Goal: Task Accomplishment & Management: Use online tool/utility

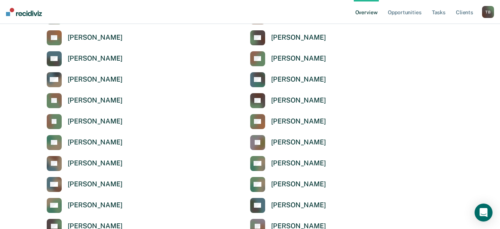
scroll to position [225, 0]
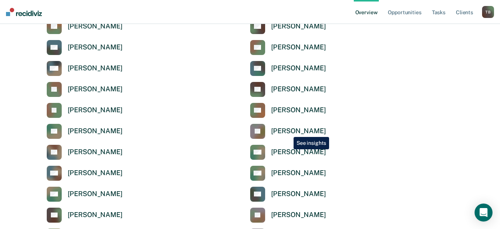
click at [288, 131] on div "[PERSON_NAME]" at bounding box center [298, 131] width 55 height 9
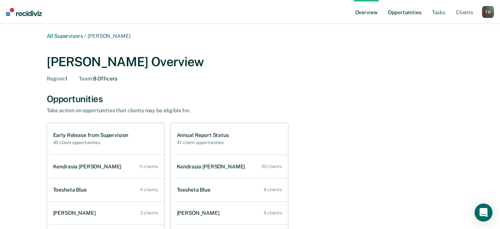
click at [410, 16] on link "Opportunities" at bounding box center [405, 12] width 36 height 24
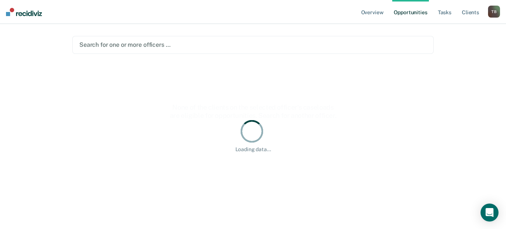
click at [127, 44] on div at bounding box center [252, 44] width 347 height 9
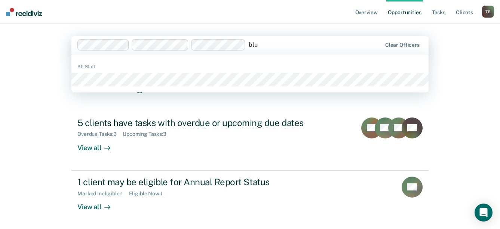
type input "blue"
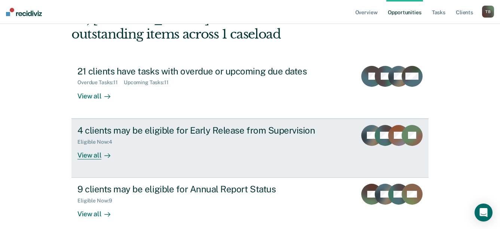
scroll to position [59, 0]
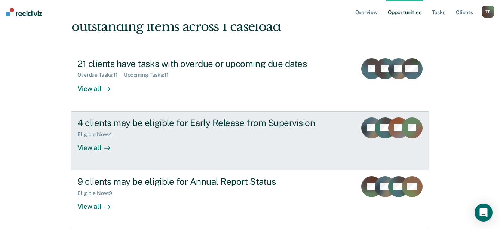
click at [89, 149] on div "View all" at bounding box center [98, 144] width 42 height 15
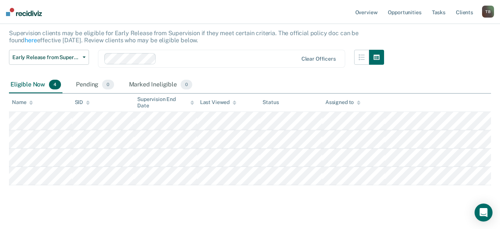
scroll to position [54, 0]
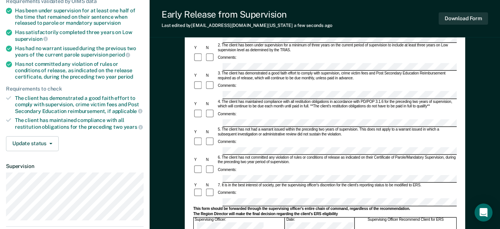
scroll to position [112, 0]
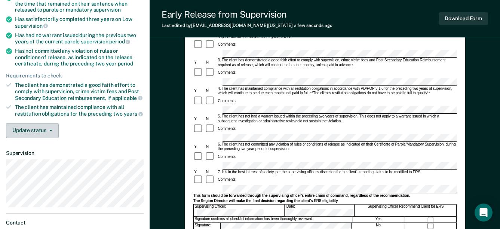
click at [49, 130] on icon "button" at bounding box center [50, 130] width 3 height 1
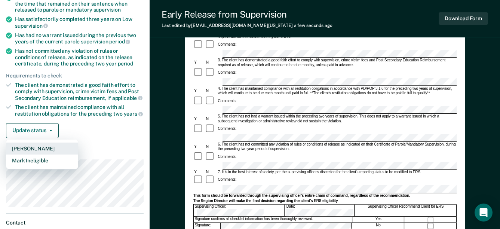
click at [33, 147] on button "[PERSON_NAME]" at bounding box center [42, 149] width 72 height 12
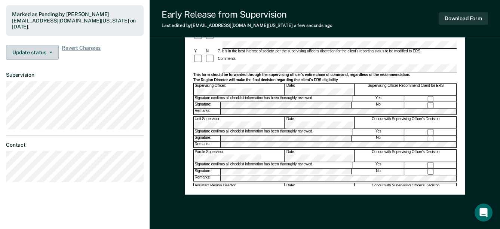
scroll to position [183, 0]
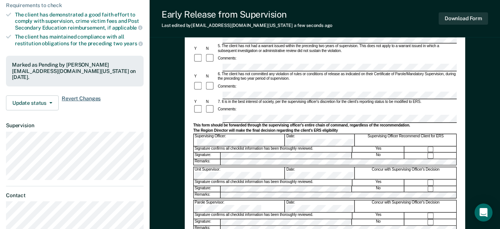
click at [82, 98] on span "Revert Changes" at bounding box center [81, 102] width 39 height 15
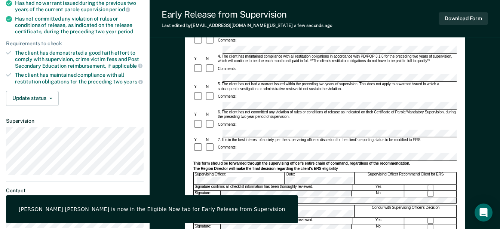
scroll to position [108, 0]
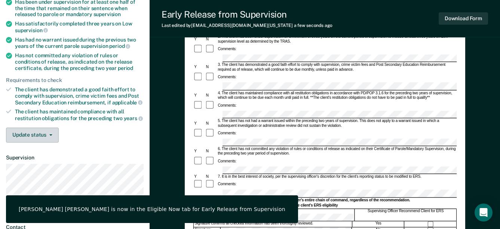
click at [39, 134] on button "Update status" at bounding box center [32, 135] width 53 height 15
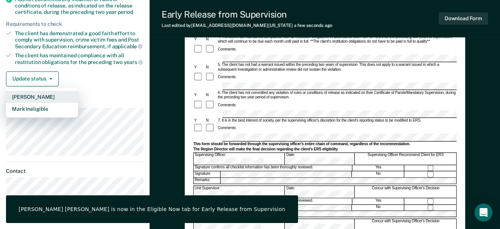
scroll to position [183, 0]
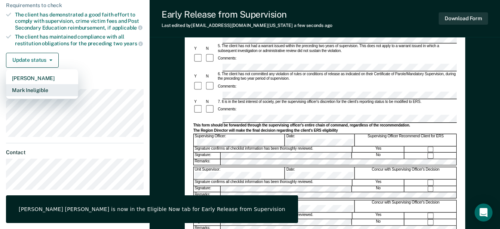
click at [33, 89] on button "Mark Ineligible" at bounding box center [42, 90] width 72 height 12
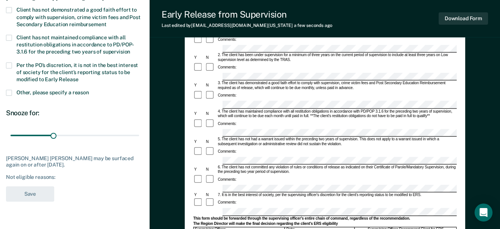
scroll to position [108, 0]
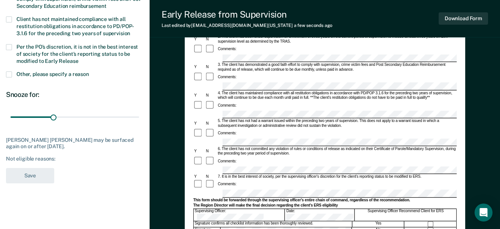
click at [8, 76] on span at bounding box center [9, 74] width 6 height 6
click at [89, 71] on input "Other, please specify a reason" at bounding box center [89, 71] width 0 height 0
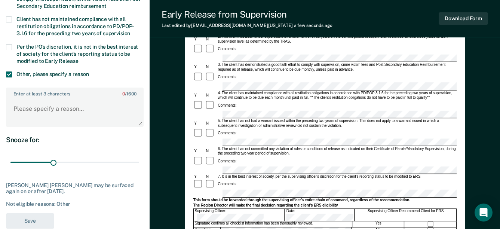
click at [9, 74] on span at bounding box center [9, 74] width 6 height 6
click at [89, 71] on input "Other, please specify a reason" at bounding box center [89, 71] width 0 height 0
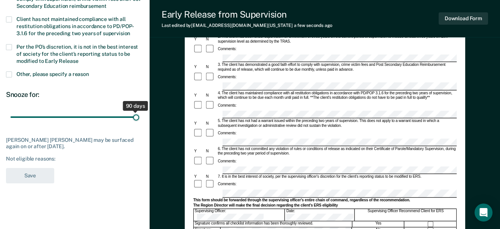
drag, startPoint x: 52, startPoint y: 116, endPoint x: 144, endPoint y: 117, distance: 91.3
type input "90"
click at [139, 117] on input "range" at bounding box center [74, 117] width 129 height 13
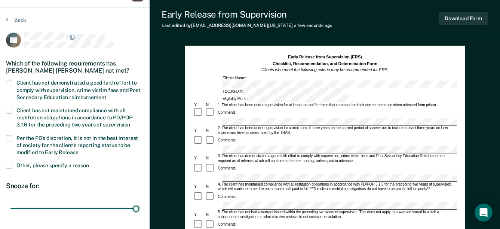
scroll to position [0, 0]
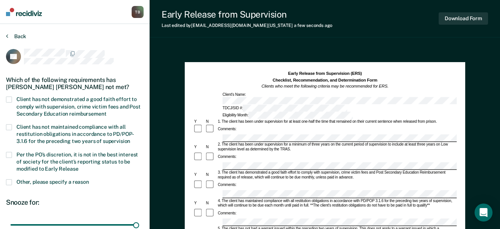
click at [18, 35] on button "Back" at bounding box center [16, 36] width 20 height 7
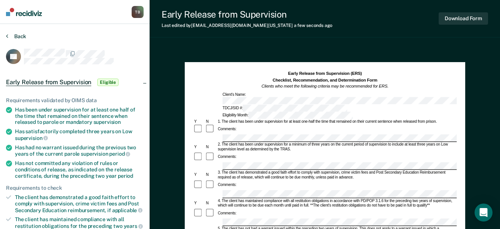
click at [16, 37] on button "Back" at bounding box center [16, 36] width 20 height 7
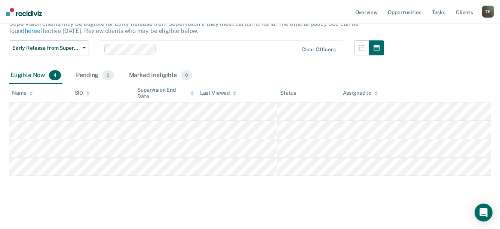
scroll to position [54, 0]
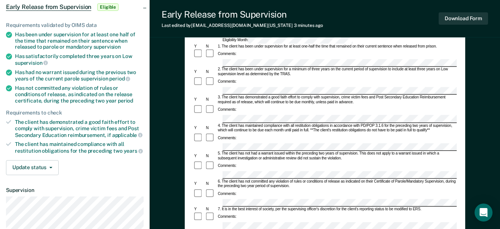
scroll to position [37, 0]
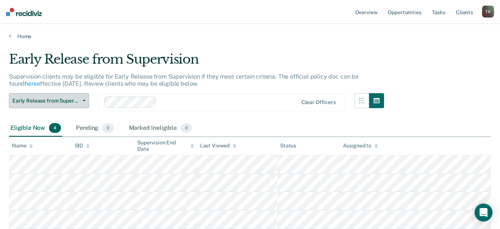
click at [76, 102] on span "Early Release from Supervision" at bounding box center [45, 101] width 67 height 6
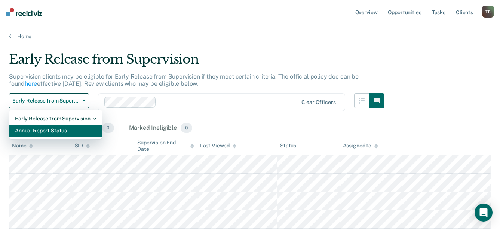
click at [33, 130] on div "Annual Report Status" at bounding box center [56, 131] width 82 height 12
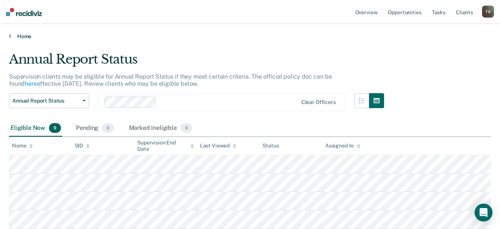
click at [21, 34] on link "Home" at bounding box center [250, 36] width 483 height 7
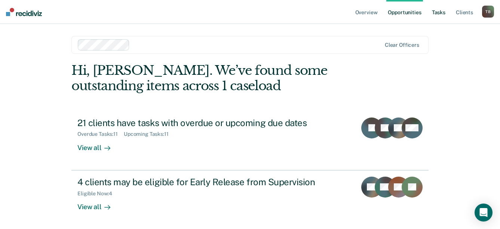
click at [440, 11] on link "Tasks" at bounding box center [439, 12] width 16 height 24
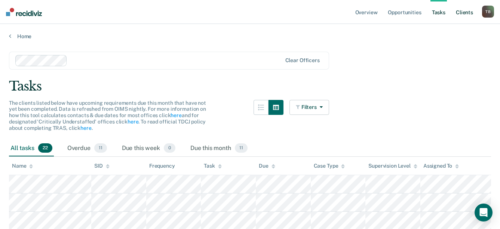
click at [463, 13] on link "Client s" at bounding box center [465, 12] width 20 height 24
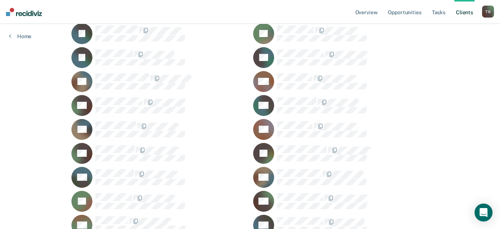
scroll to position [487, 0]
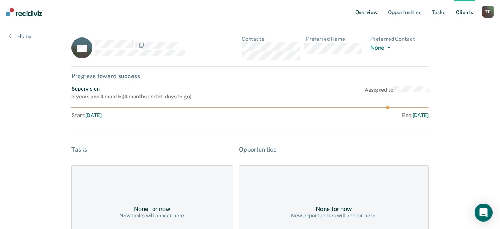
click at [369, 10] on link "Overview" at bounding box center [366, 12] width 25 height 24
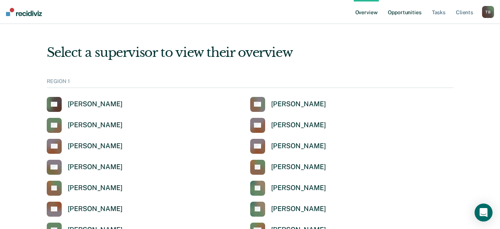
click at [413, 10] on link "Opportunities" at bounding box center [405, 12] width 36 height 24
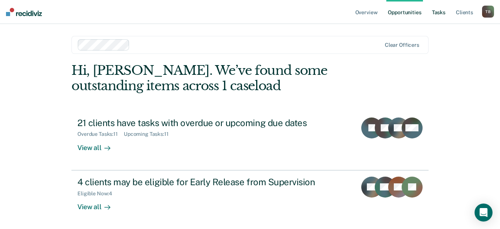
click at [436, 14] on link "Tasks" at bounding box center [439, 12] width 16 height 24
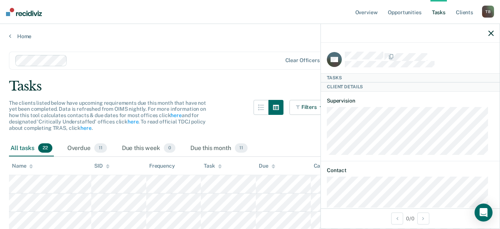
click at [490, 32] on icon "button" at bounding box center [491, 33] width 5 height 5
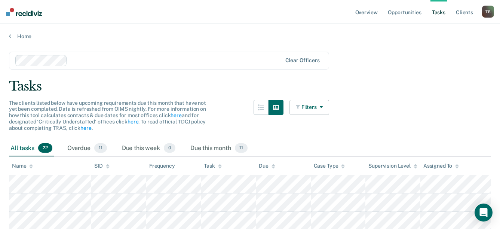
click at [310, 104] on button "Filters" at bounding box center [310, 107] width 40 height 15
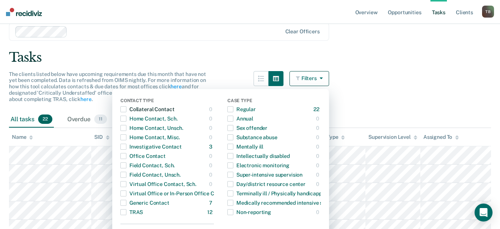
scroll to position [37, 0]
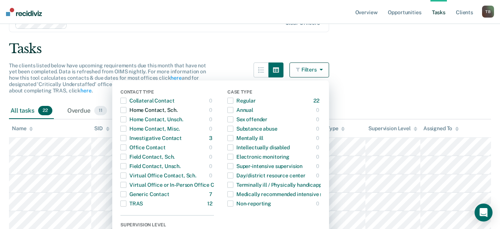
click at [126, 111] on span "button" at bounding box center [124, 110] width 6 height 6
click at [127, 139] on span "button" at bounding box center [124, 138] width 6 height 6
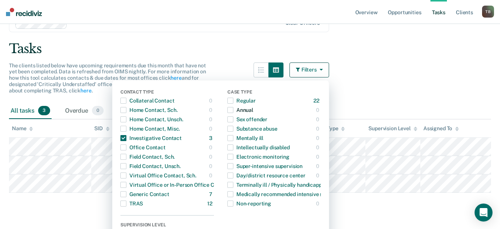
scroll to position [75, 0]
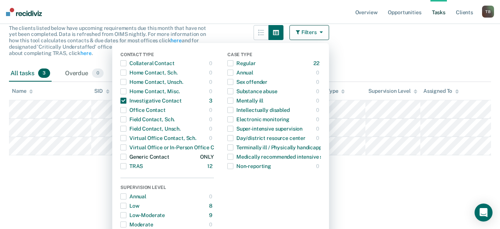
click at [127, 156] on span "button" at bounding box center [124, 157] width 6 height 6
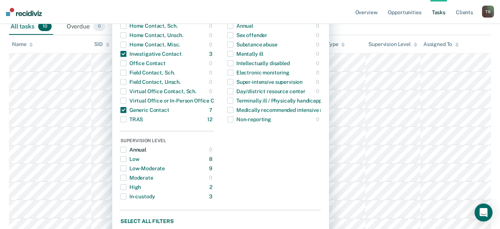
scroll to position [37, 0]
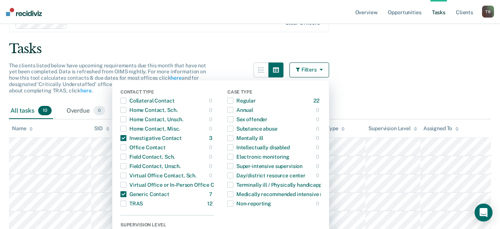
click at [401, 61] on main "Clear officers Tasks The clients listed below have upcoming requirements due th…" at bounding box center [250, 175] width 500 height 347
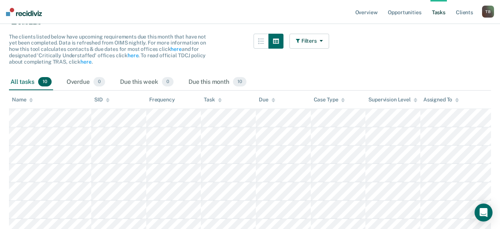
scroll to position [75, 0]
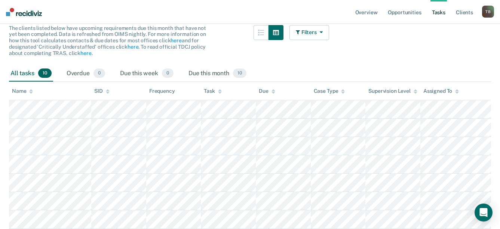
click at [310, 32] on button "Filters" at bounding box center [310, 32] width 40 height 15
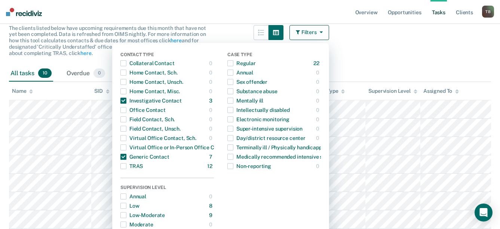
click at [385, 50] on main "Clear officers Tasks The clients listed below have upcoming requirements due th…" at bounding box center [250, 138] width 500 height 347
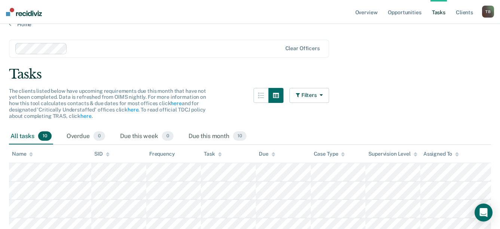
scroll to position [0, 0]
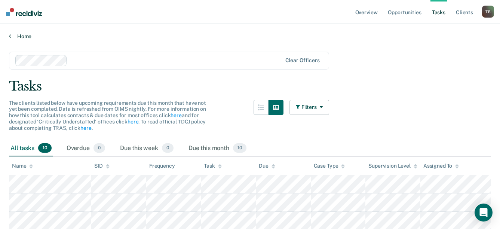
click at [22, 37] on link "Home" at bounding box center [250, 36] width 483 height 7
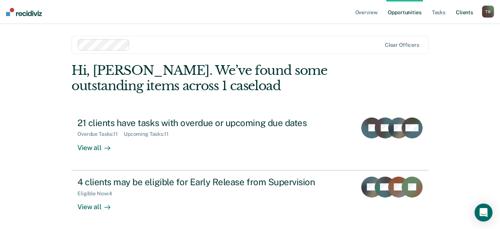
click at [463, 11] on link "Client s" at bounding box center [465, 12] width 20 height 24
